Goal: Check status: Check status

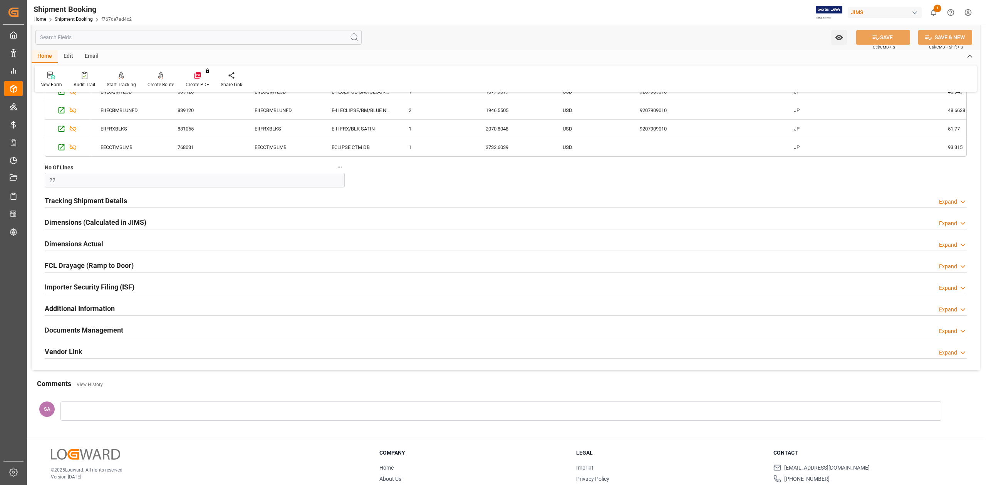
scroll to position [565, 0]
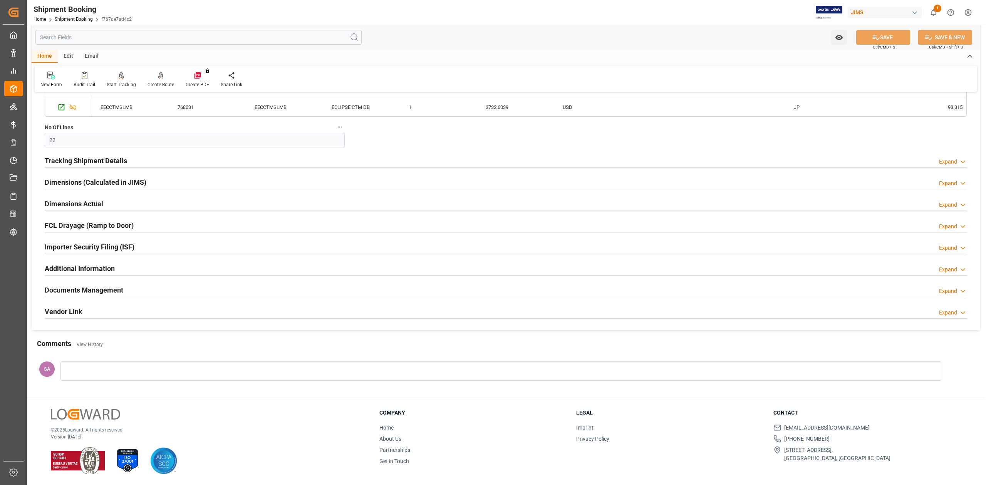
click at [66, 166] on h2 "Tracking Shipment Details" at bounding box center [86, 161] width 82 height 10
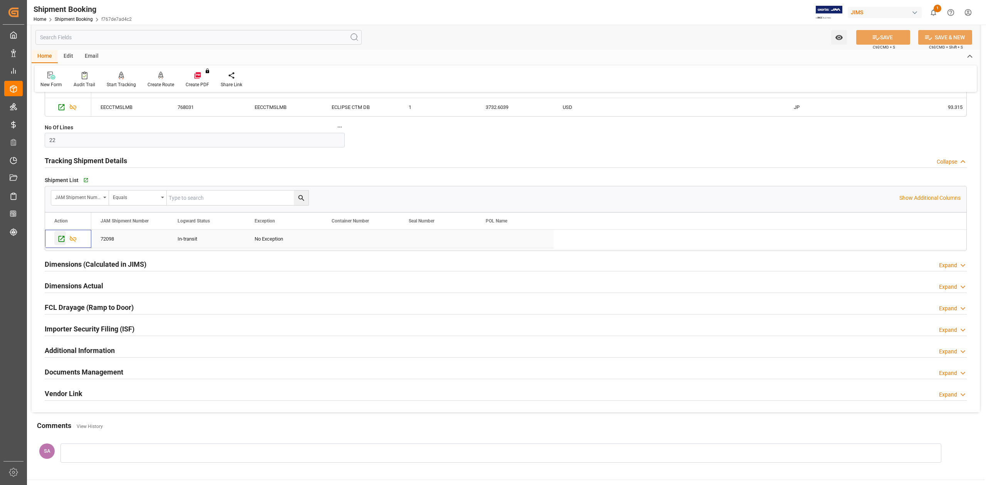
click at [62, 240] on icon "Press SPACE to select this row." at bounding box center [61, 239] width 8 height 8
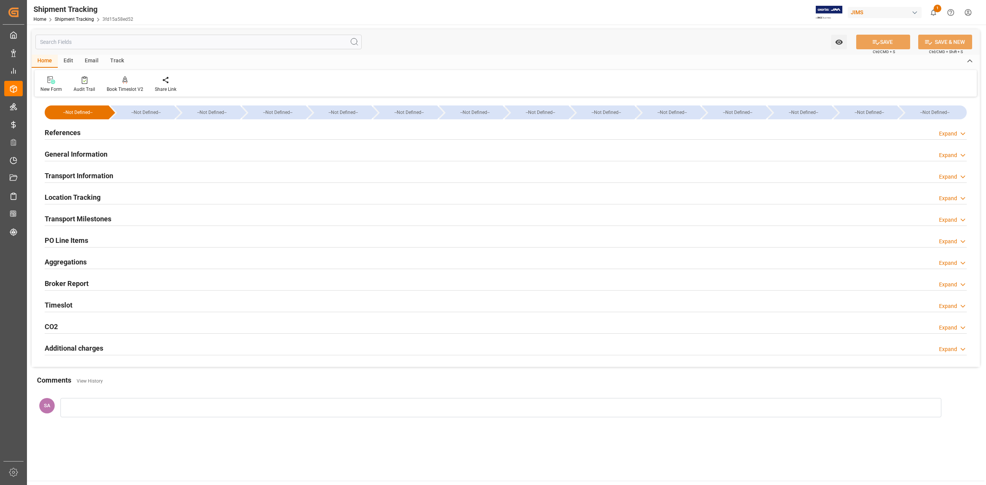
click at [83, 217] on h2 "Transport Milestones" at bounding box center [78, 219] width 67 height 10
